Goal: Information Seeking & Learning: Learn about a topic

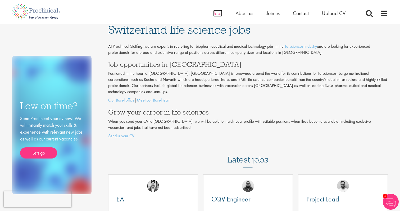
click at [219, 13] on span "Jobs" at bounding box center [217, 13] width 9 height 7
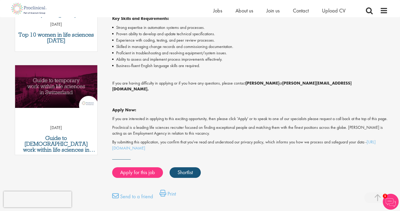
scroll to position [231, 0]
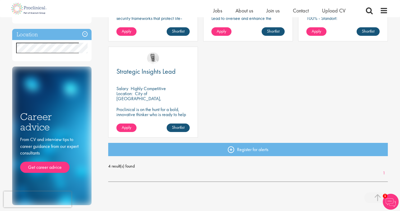
scroll to position [167, 0]
